Goal: Obtain resource: Download file/media

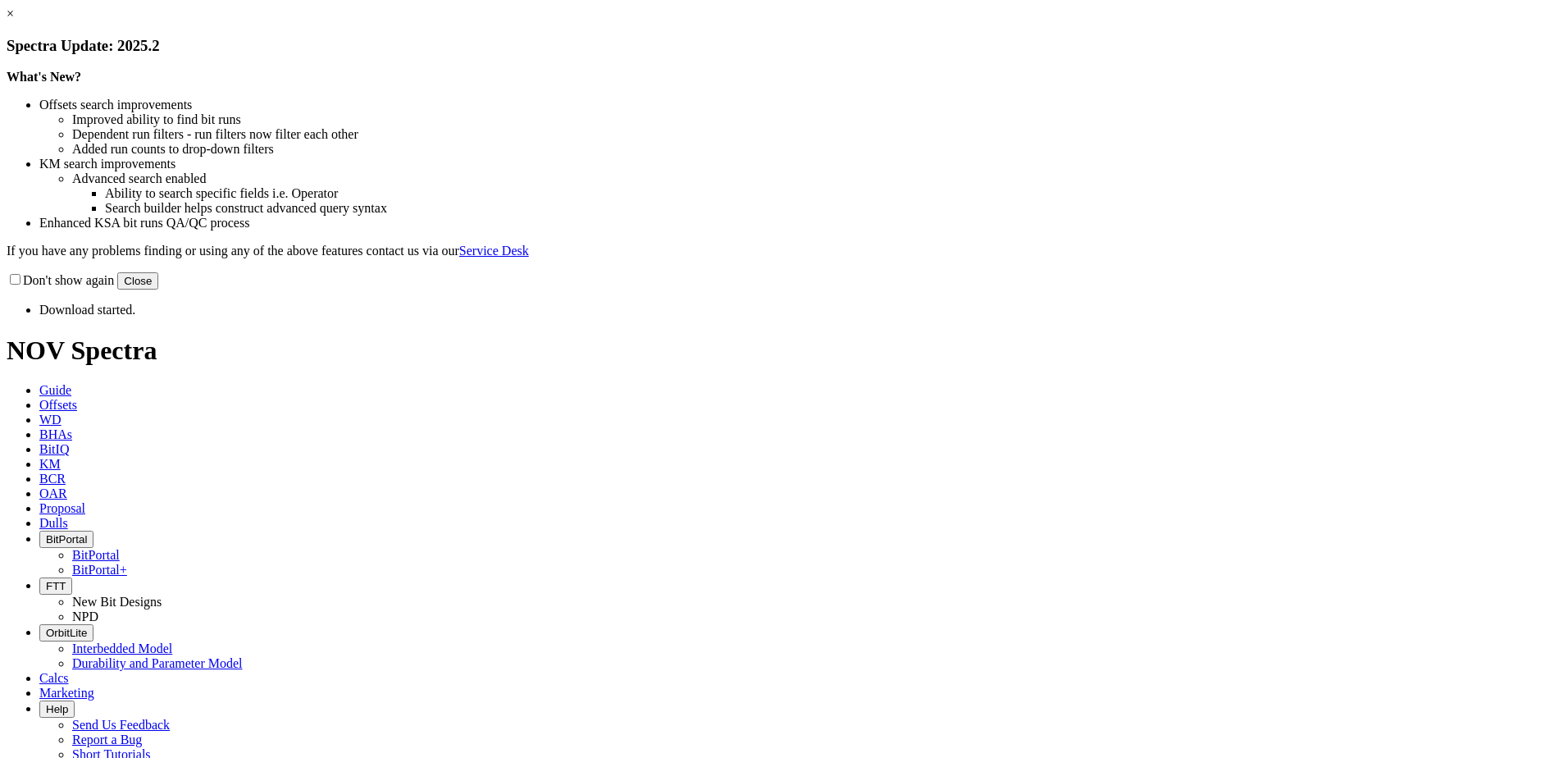
click at [158, 290] on button "Close" at bounding box center [137, 281] width 41 height 18
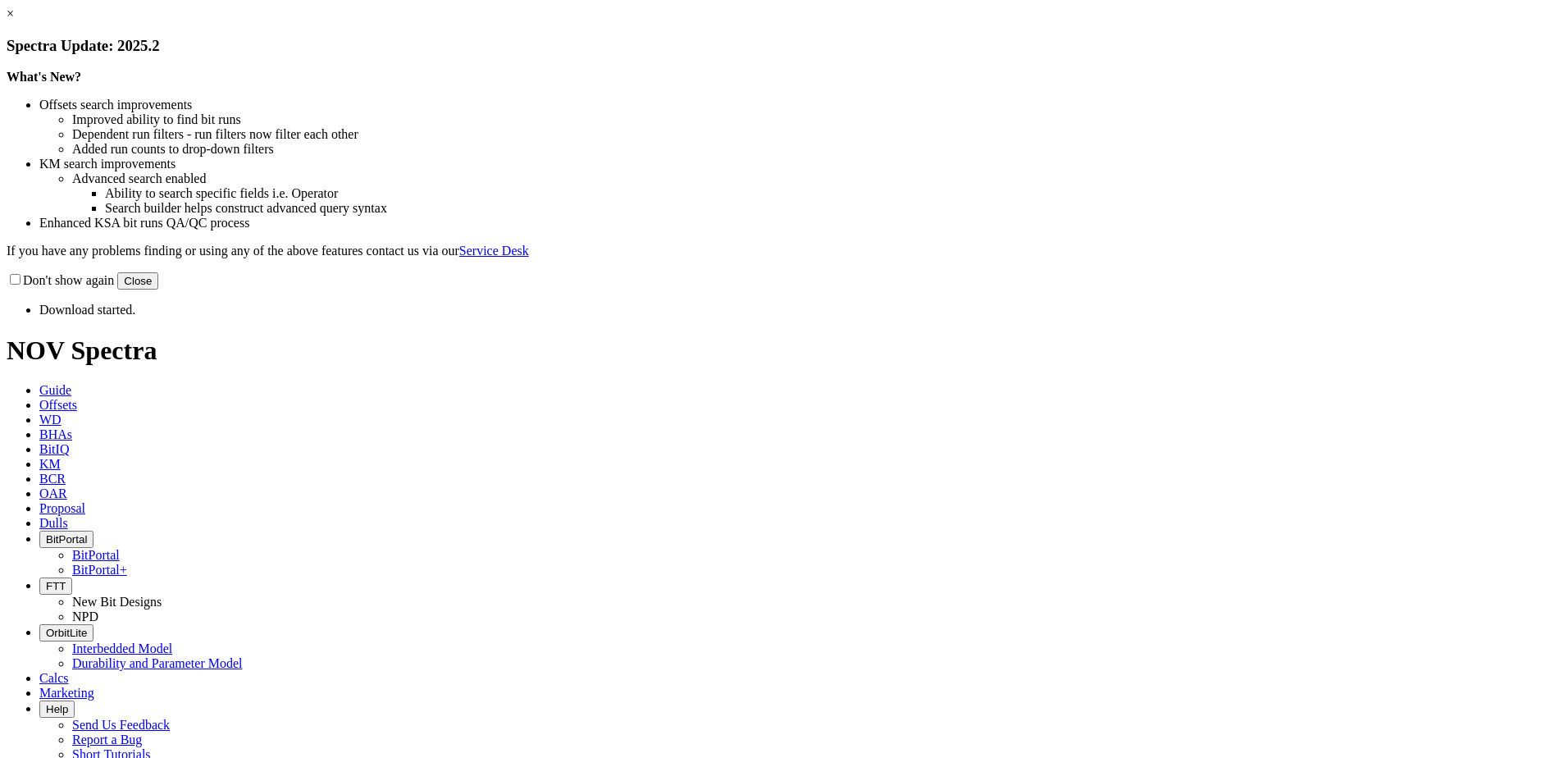
click at [158, 290] on button "Close" at bounding box center [137, 281] width 41 height 18
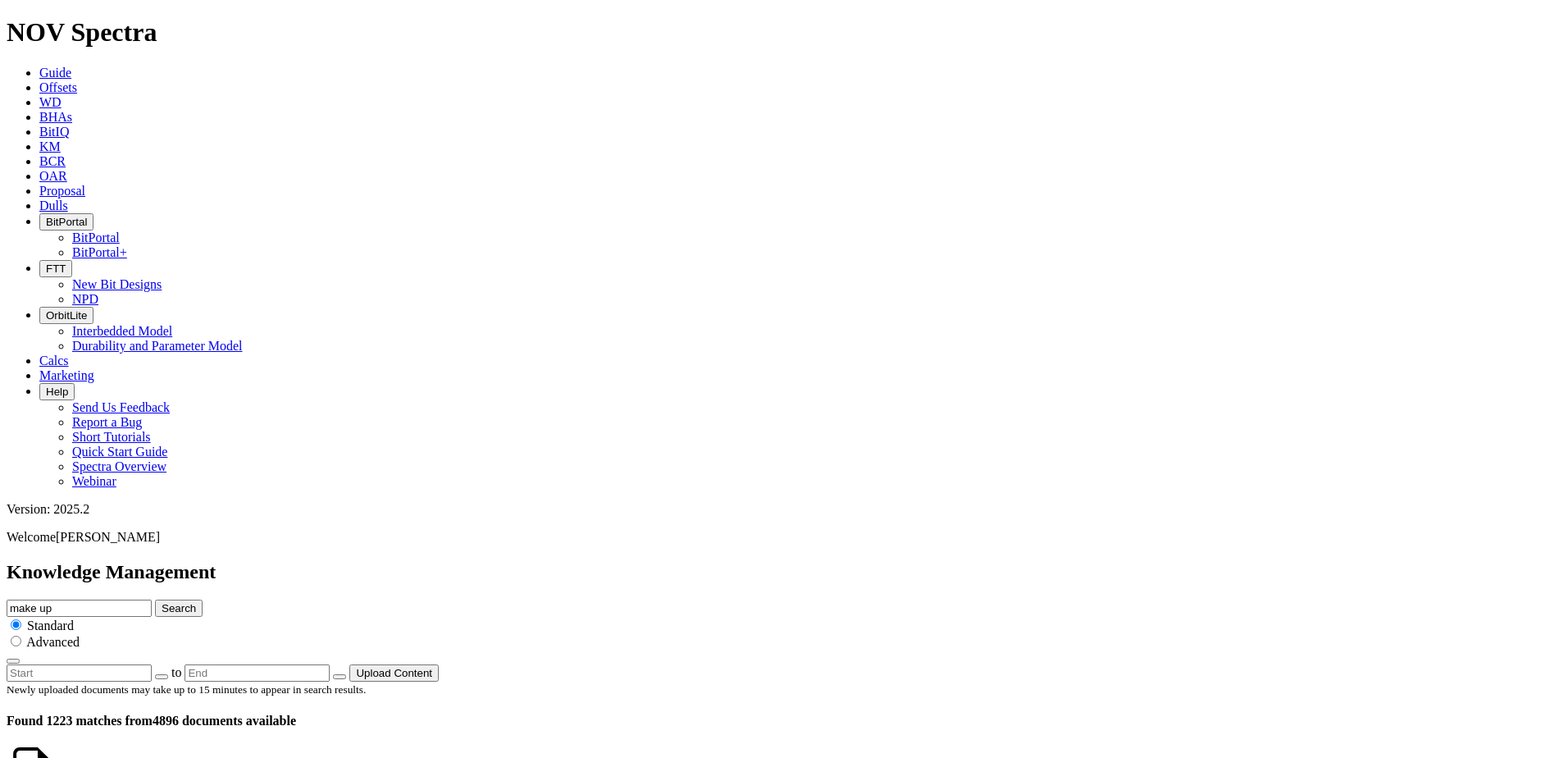
drag, startPoint x: 312, startPoint y: 195, endPoint x: 76, endPoint y: 197, distance: 236.0
copy h4 "FC Make - up Torque Guidance.pptx"
click at [152, 600] on input "make up" at bounding box center [79, 608] width 145 height 18
click at [203, 600] on button "Search" at bounding box center [178, 608] width 48 height 18
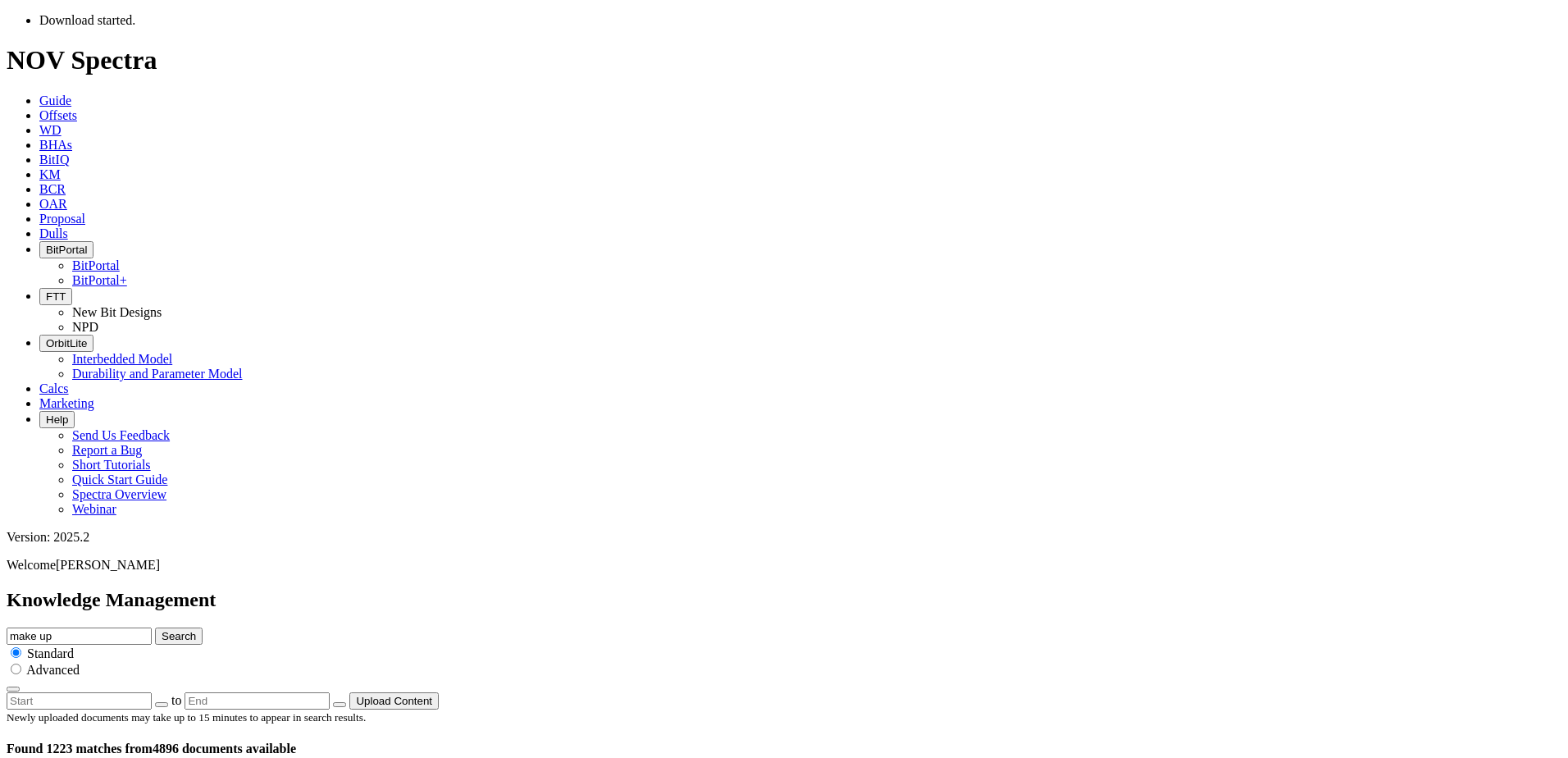
click at [1047, 709] on div "Newly uploaded documents may take up to 15 minutes to appear in search results.…" at bounding box center [784, 733] width 1555 height 47
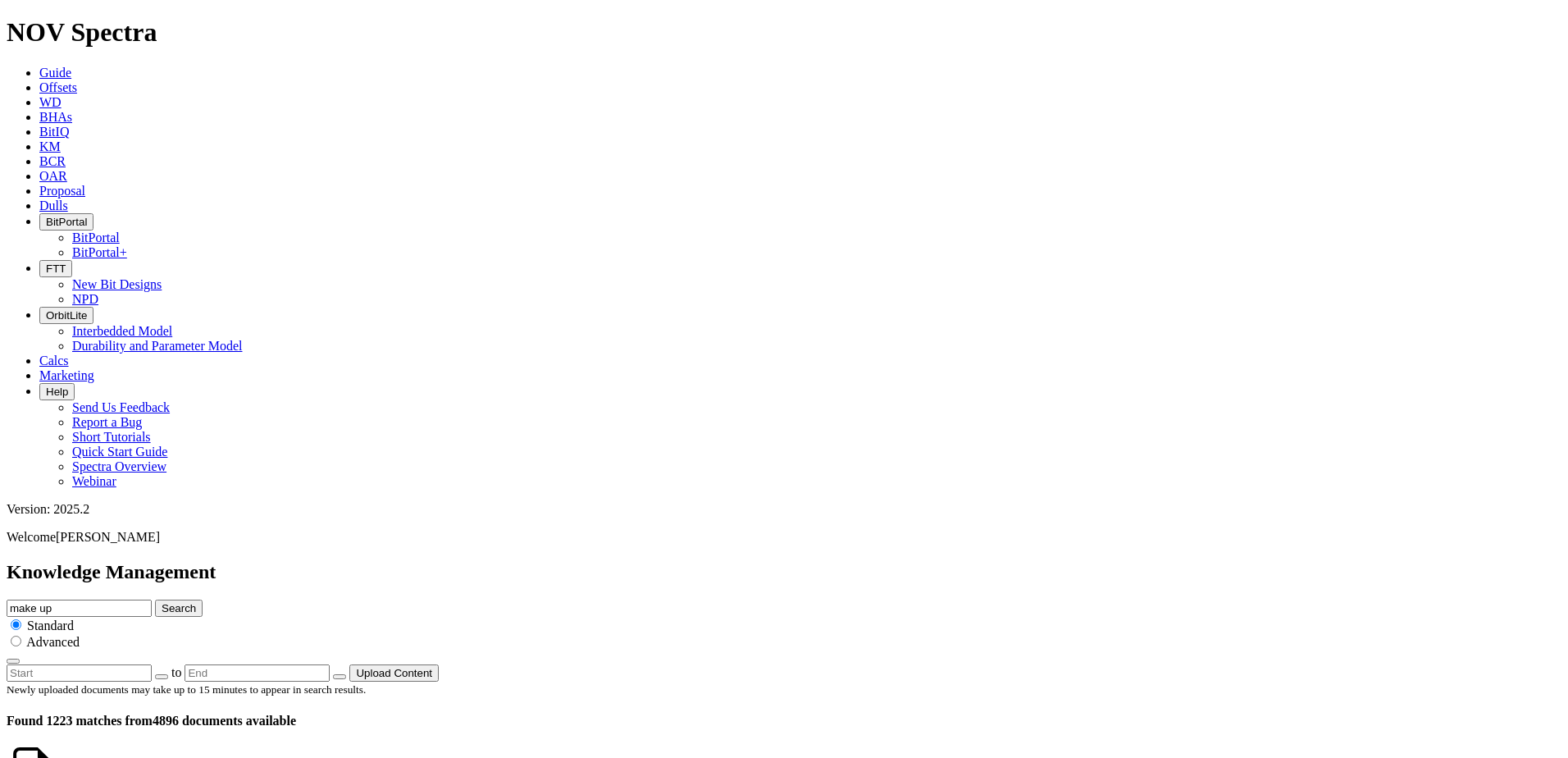
click at [60, 139] on link "KM" at bounding box center [49, 146] width 21 height 14
click at [39, 139] on icon at bounding box center [39, 146] width 0 height 14
click at [60, 139] on span "KM" at bounding box center [49, 146] width 21 height 14
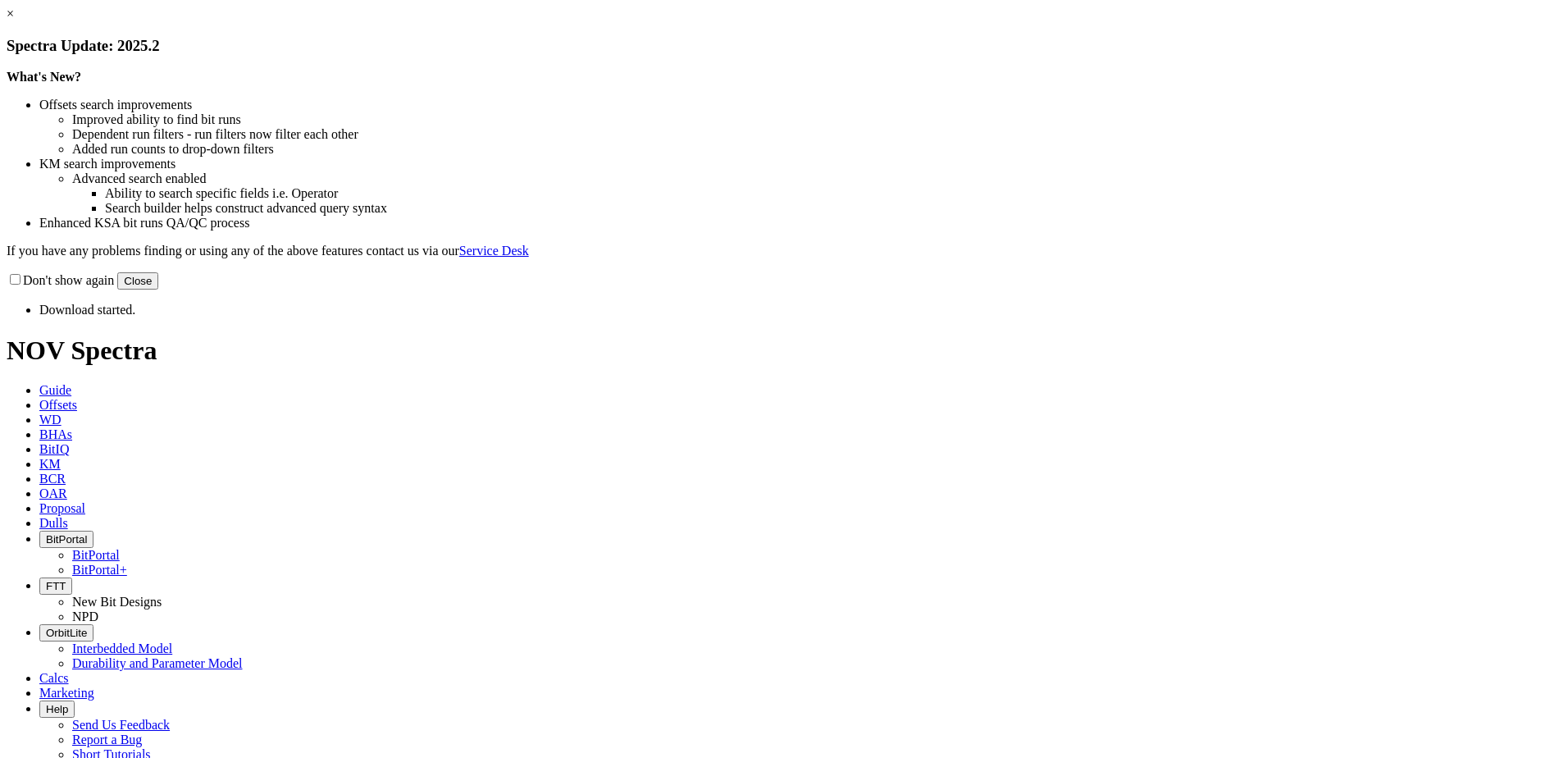
click at [158, 290] on button "Close" at bounding box center [137, 281] width 41 height 18
